Goal: Find specific page/section: Find specific page/section

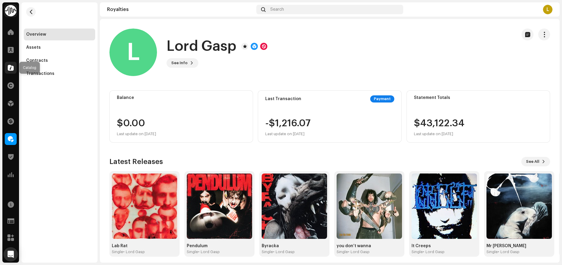
click at [12, 67] on span at bounding box center [11, 67] width 6 height 5
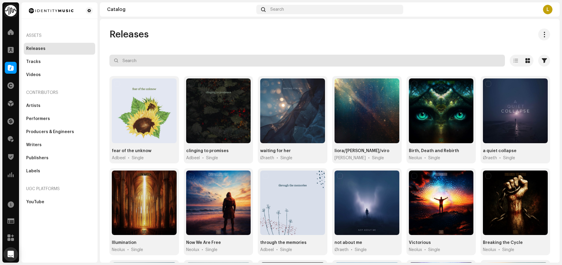
click at [172, 61] on input "text" at bounding box center [307, 61] width 396 height 12
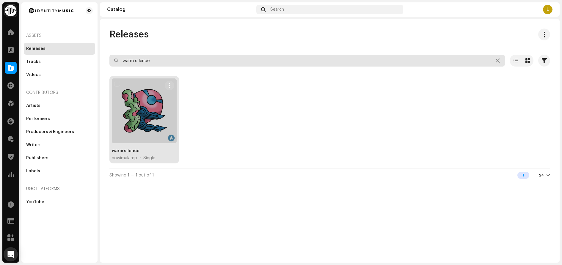
type input "warm silence"
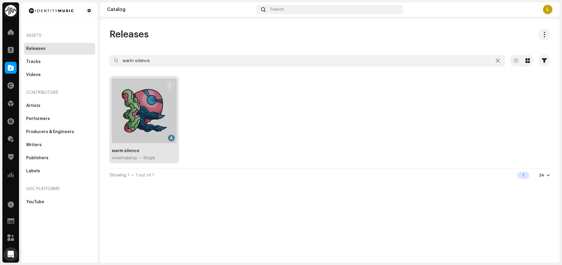
click at [123, 149] on div "warm silence" at bounding box center [126, 151] width 28 height 6
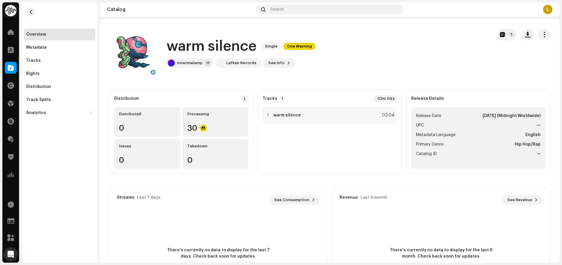
drag, startPoint x: 48, startPoint y: 145, endPoint x: 50, endPoint y: 141, distance: 4.2
click at [48, 145] on div "Overview Metadata Tracks Rights Distribution Track Splits Analytics Consumption…" at bounding box center [59, 132] width 76 height 261
click at [234, 63] on div "Lafken Records" at bounding box center [241, 63] width 30 height 5
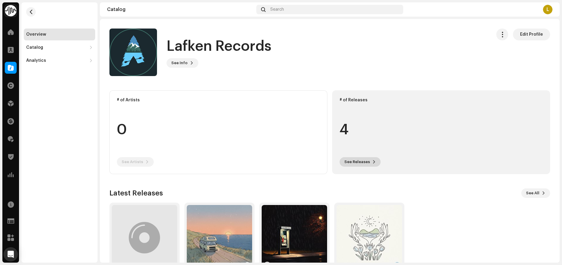
click at [368, 162] on button "See Releases" at bounding box center [360, 162] width 41 height 10
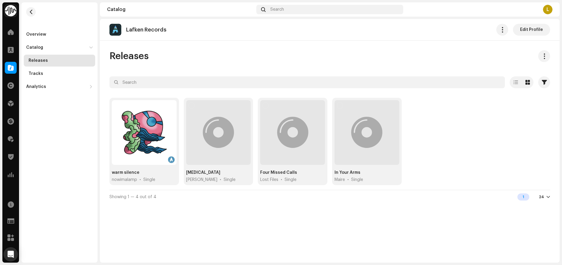
click at [36, 123] on div "Overview Catalog Releases Tracks Analytics Consumption Engagement Revenue" at bounding box center [59, 132] width 76 height 261
click at [52, 32] on div "Overview" at bounding box center [59, 34] width 67 height 5
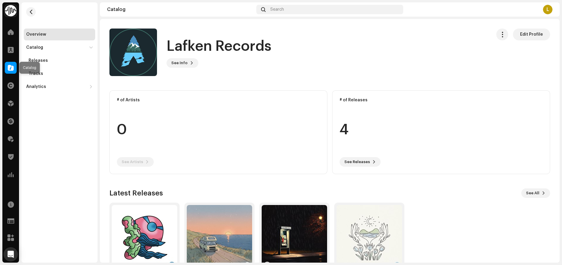
click at [8, 66] on span at bounding box center [11, 67] width 6 height 5
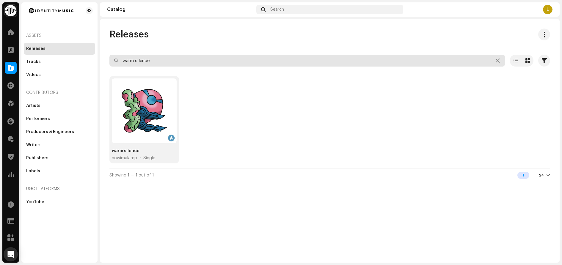
click at [148, 61] on input "warm silence" at bounding box center [307, 61] width 396 height 12
click at [148, 61] on input "warm woodlan" at bounding box center [307, 61] width 396 height 12
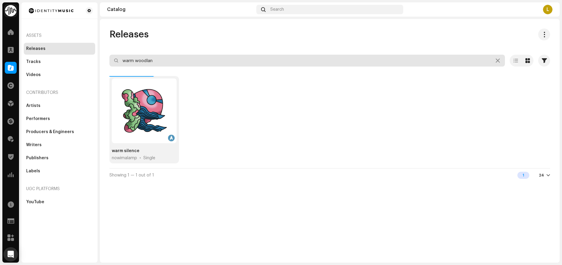
click at [148, 61] on input "warm woodlan" at bounding box center [307, 61] width 396 height 12
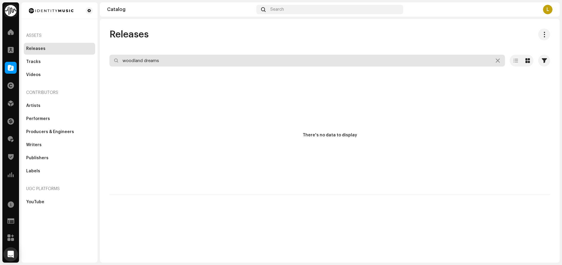
click at [156, 64] on input "woodland dreams" at bounding box center [307, 61] width 396 height 12
click at [182, 57] on input "path of silence" at bounding box center [307, 61] width 396 height 12
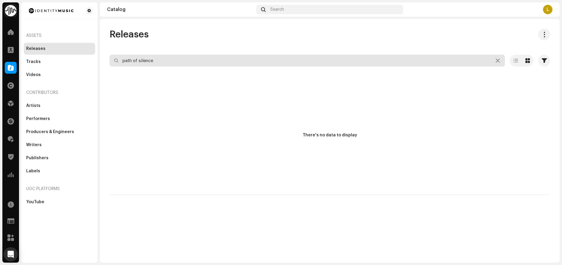
click at [182, 57] on input "path of silence" at bounding box center [307, 61] width 396 height 12
type input "[DEMOGRAPHIC_DATA] moments"
